Goal: Navigation & Orientation: Find specific page/section

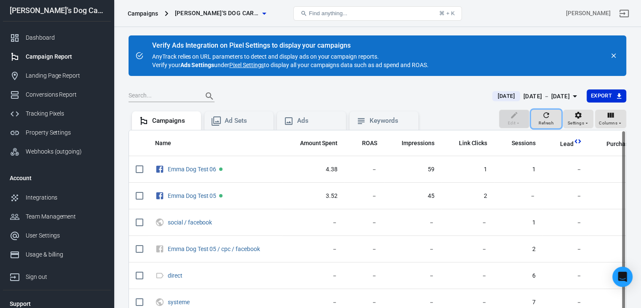
click at [553, 114] on div "Refresh" at bounding box center [546, 119] width 15 height 16
click at [42, 132] on div "Property Settings" at bounding box center [65, 132] width 78 height 9
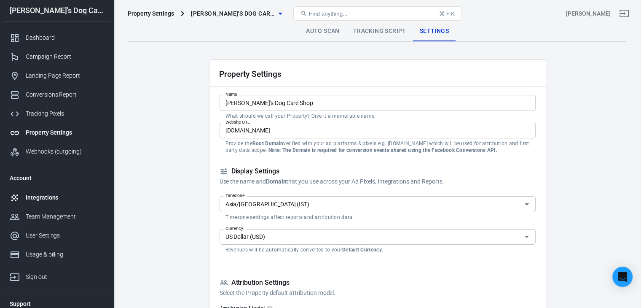
click at [29, 198] on div "Integrations" at bounding box center [65, 197] width 78 height 9
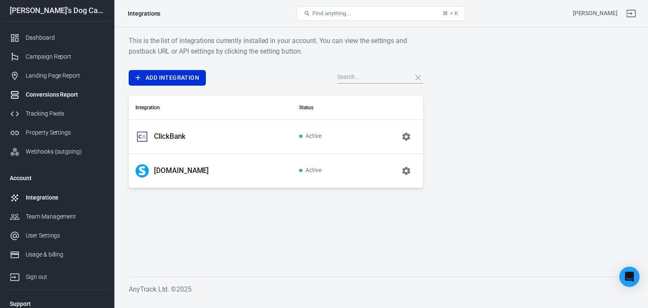
click at [57, 95] on div "Conversions Report" at bounding box center [65, 94] width 78 height 9
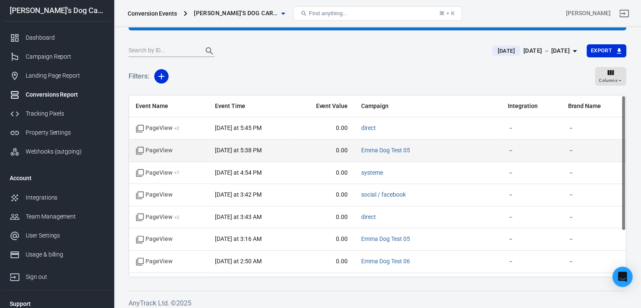
scroll to position [70, 0]
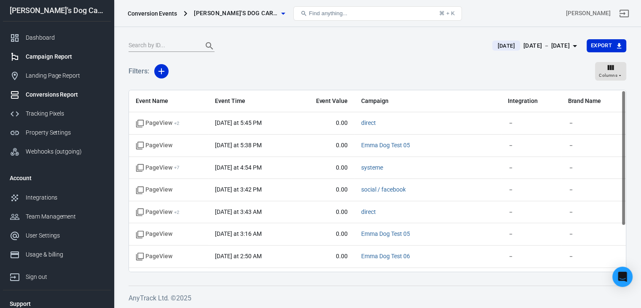
click at [46, 55] on div "Campaign Report" at bounding box center [65, 56] width 78 height 9
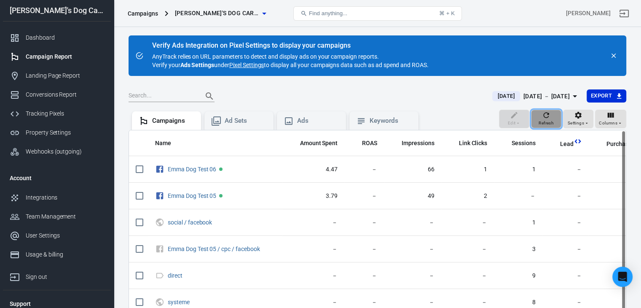
click at [546, 115] on icon "button" at bounding box center [546, 115] width 8 height 8
